Goal: Check status: Check status

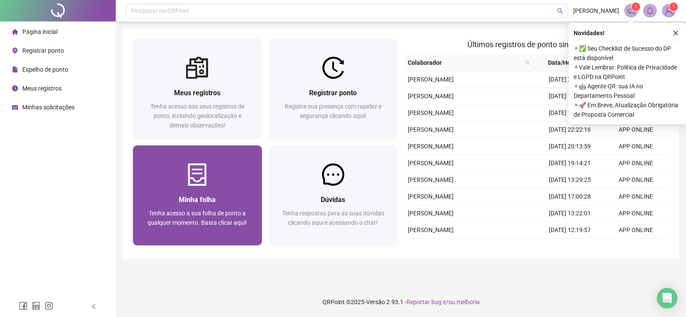
click at [194, 180] on img at bounding box center [197, 174] width 22 height 22
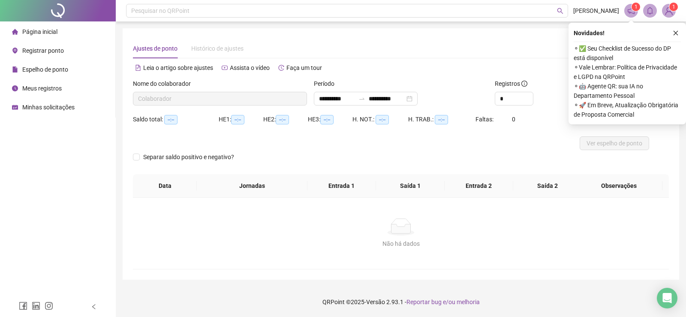
type input "**********"
click at [674, 34] on icon "close" at bounding box center [676, 33] width 6 height 6
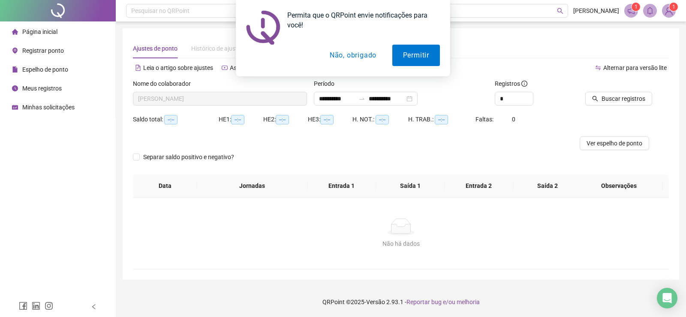
click at [345, 48] on button "Não, obrigado" at bounding box center [353, 55] width 68 height 21
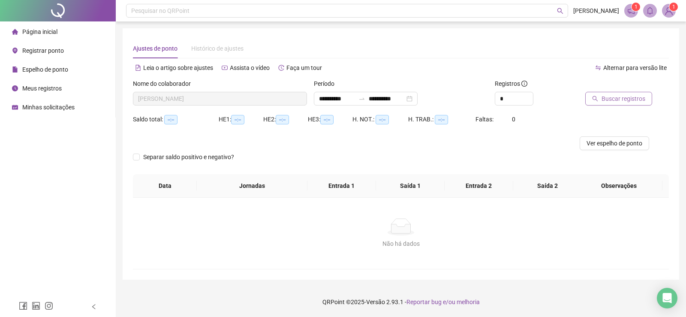
click at [610, 97] on span "Buscar registros" at bounding box center [624, 98] width 44 height 9
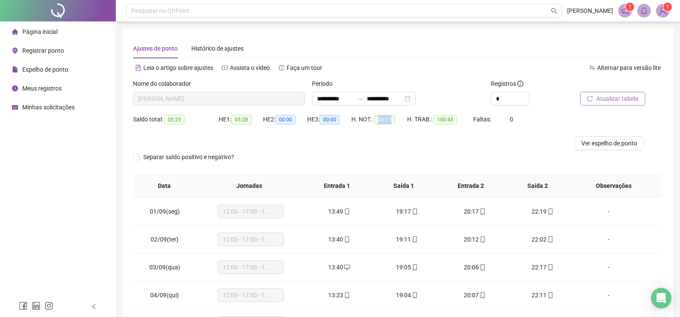
drag, startPoint x: 379, startPoint y: 119, endPoint x: 390, endPoint y: 121, distance: 10.9
click at [390, 121] on span "03:17" at bounding box center [385, 119] width 20 height 9
click at [369, 140] on div at bounding box center [331, 143] width 397 height 14
drag, startPoint x: 450, startPoint y: 118, endPoint x: 402, endPoint y: 122, distance: 49.0
click at [435, 120] on span "100:45" at bounding box center [445, 119] width 23 height 9
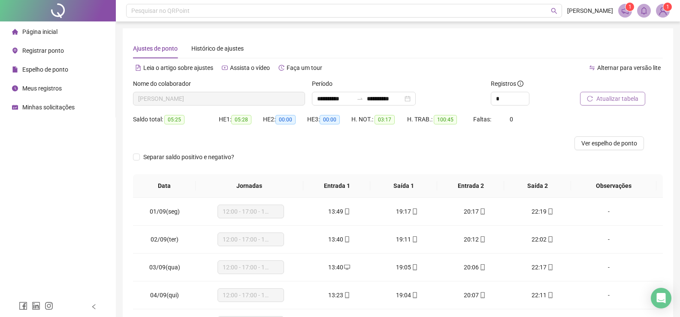
click at [383, 120] on span "03:17" at bounding box center [385, 119] width 20 height 9
click at [322, 141] on div at bounding box center [331, 143] width 397 height 14
